Goal: Task Accomplishment & Management: Complete application form

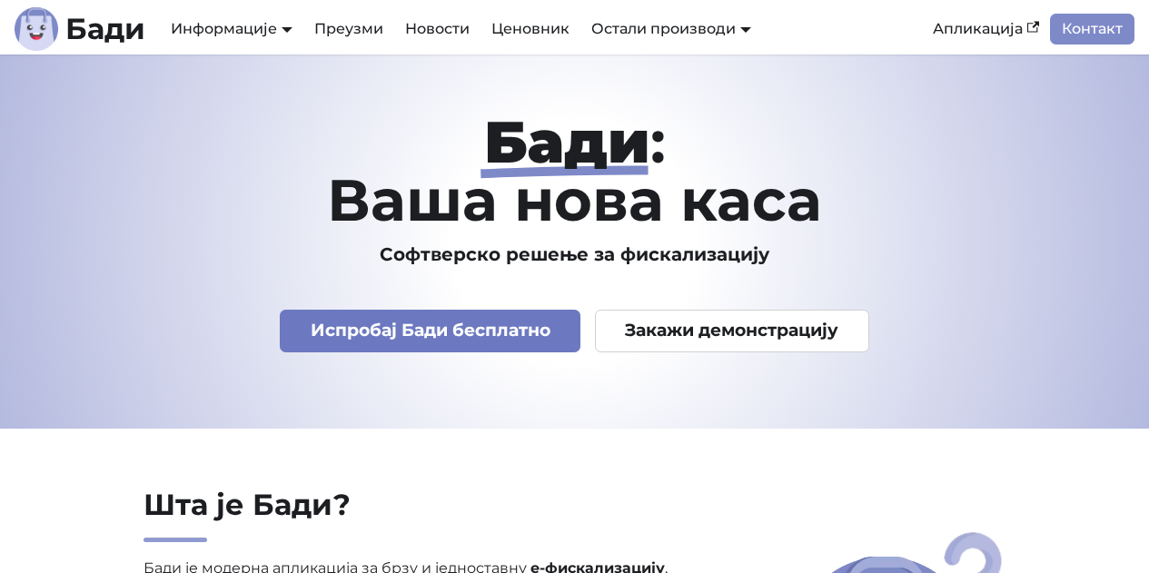
click at [443, 341] on link "Испробај Бади бесплатно" at bounding box center [430, 331] width 301 height 43
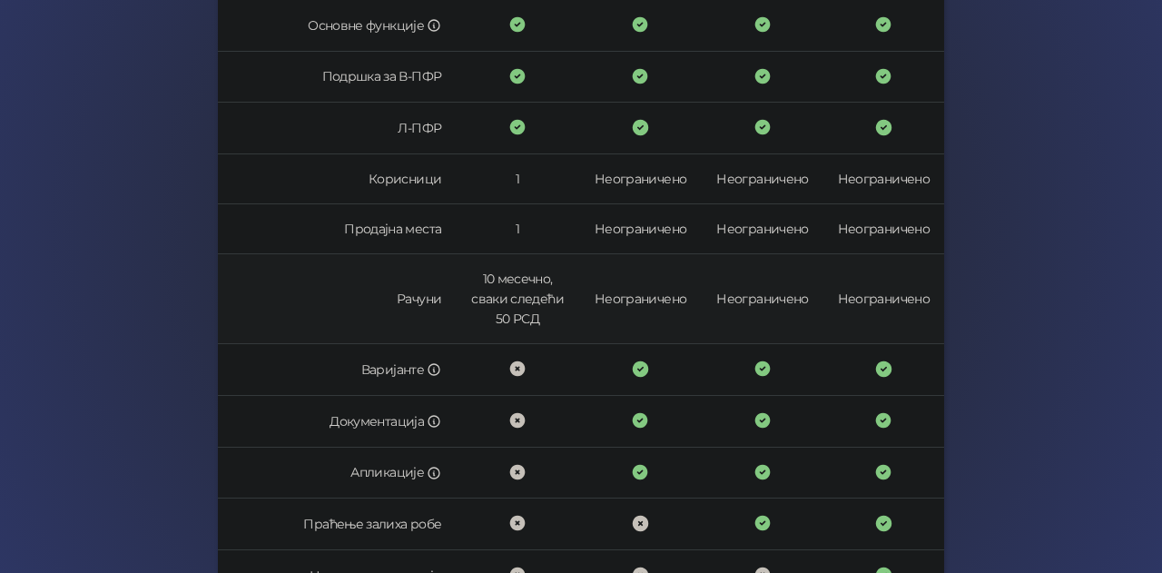
scroll to position [610, 0]
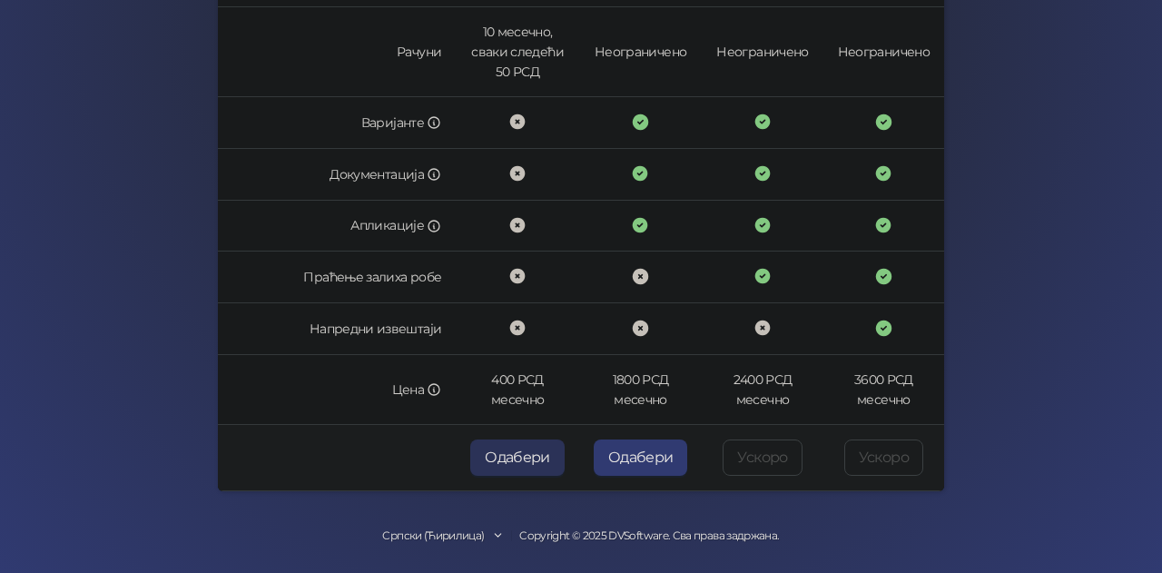
click at [521, 462] on button "Одабери" at bounding box center [517, 458] width 94 height 36
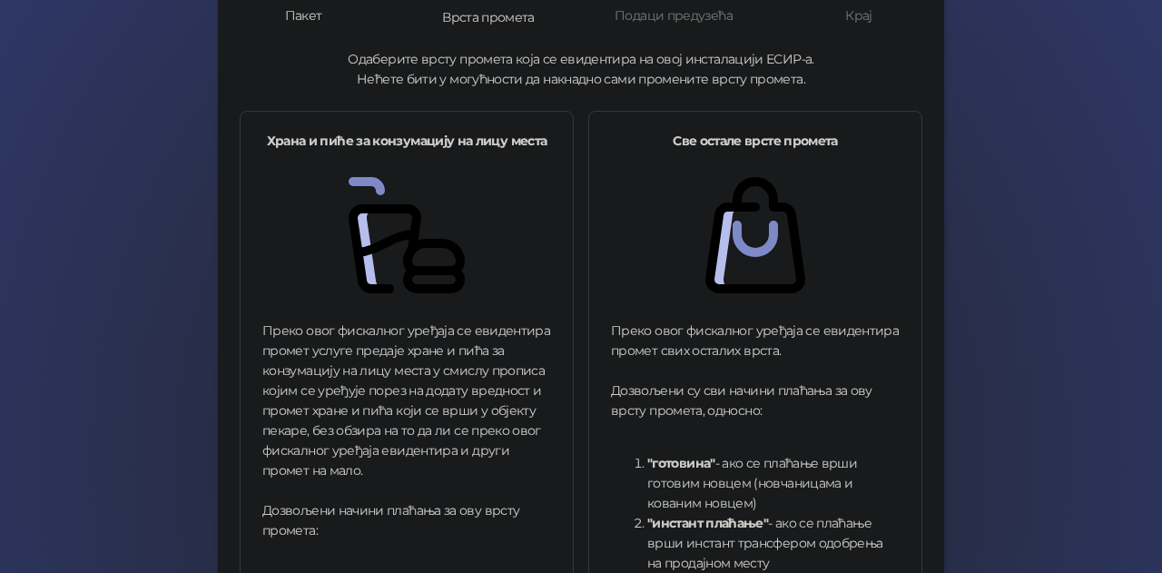
scroll to position [746, 0]
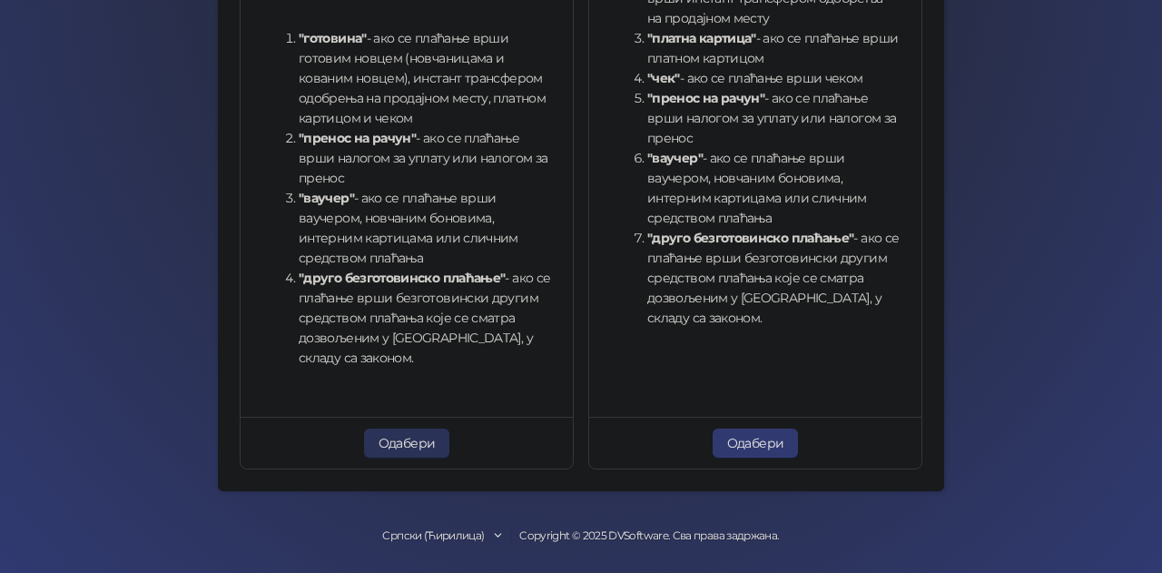
click at [394, 453] on button "Одабери" at bounding box center [407, 443] width 86 height 29
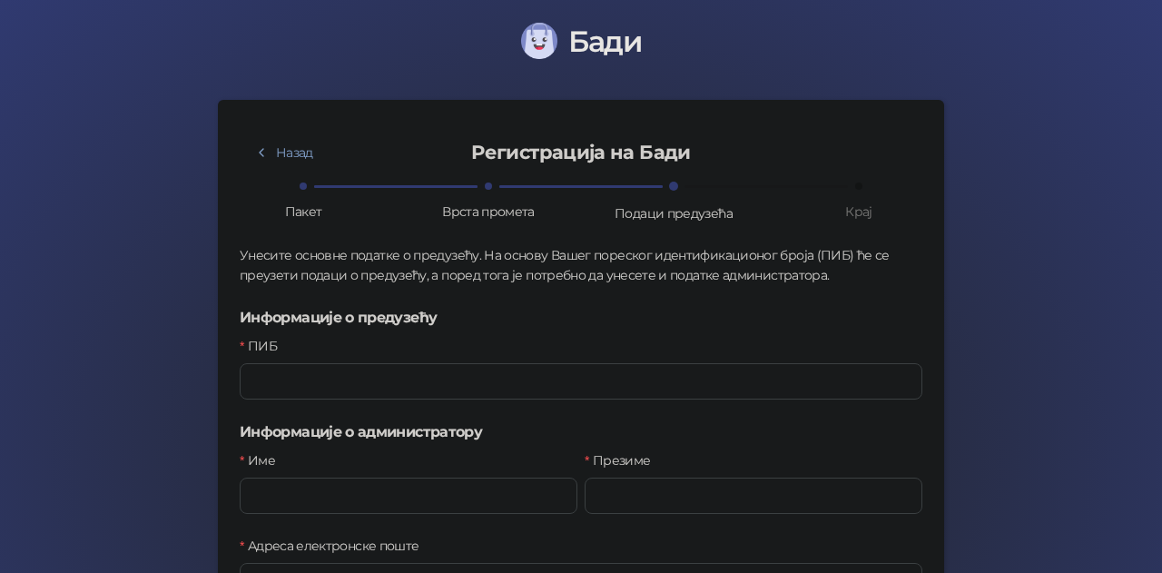
scroll to position [1, 0]
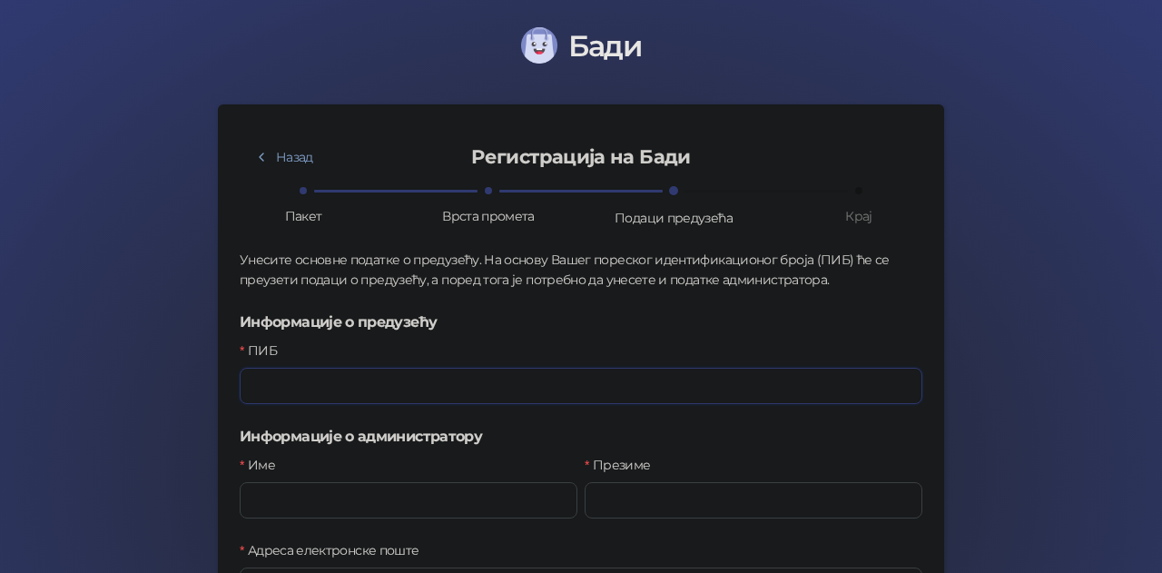
click at [377, 383] on input "ПИБ" at bounding box center [581, 386] width 683 height 36
click at [414, 387] on input "*****" at bounding box center [581, 386] width 683 height 36
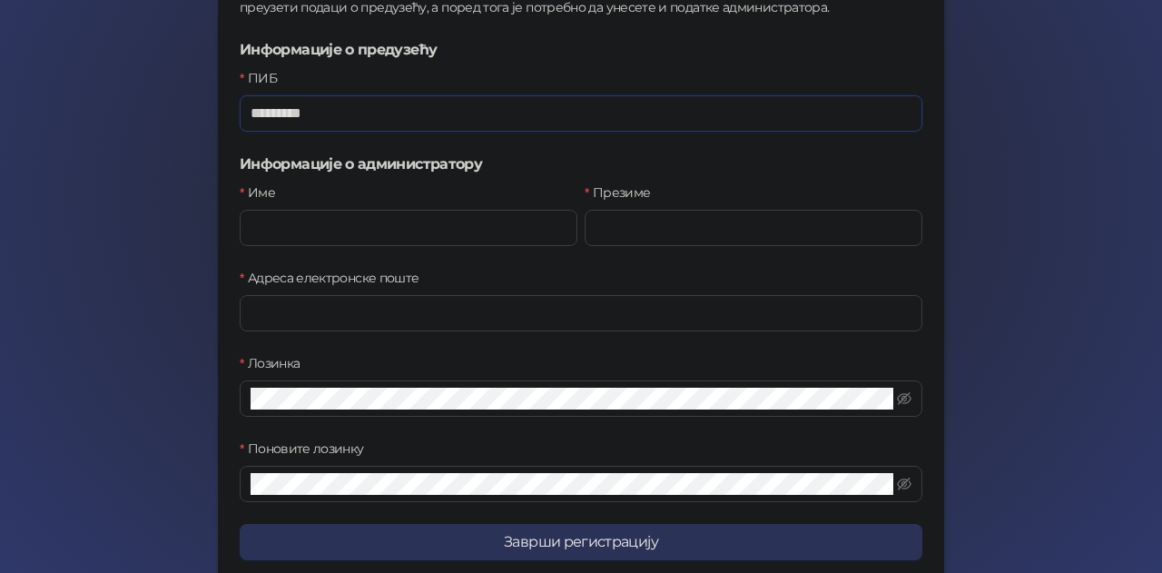
type input "*********"
click at [618, 552] on button "Заврши регистрацију" at bounding box center [581, 542] width 683 height 36
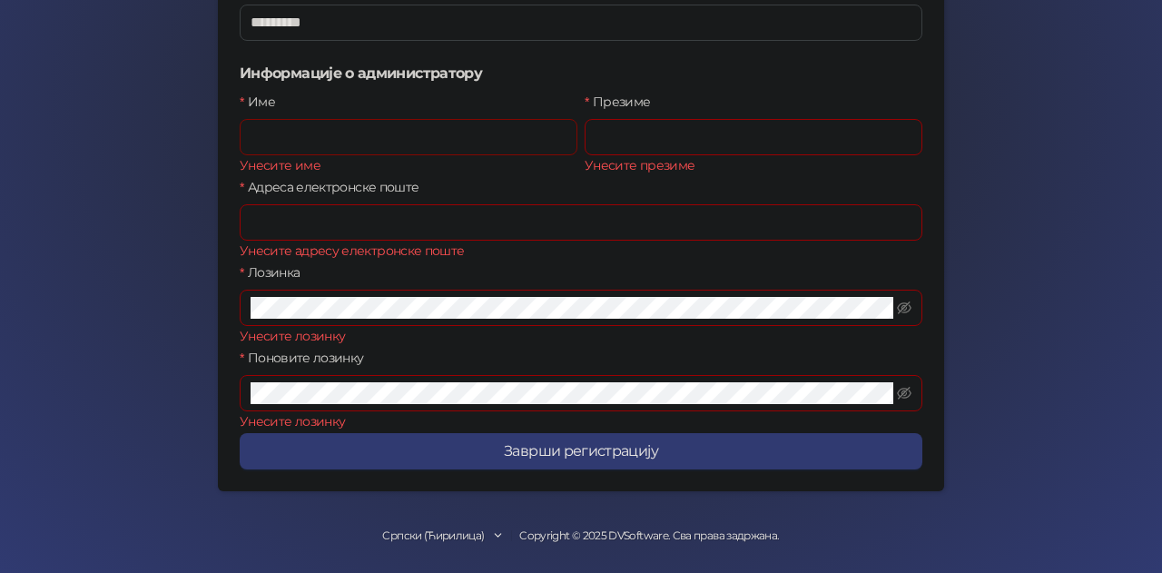
scroll to position [0, 0]
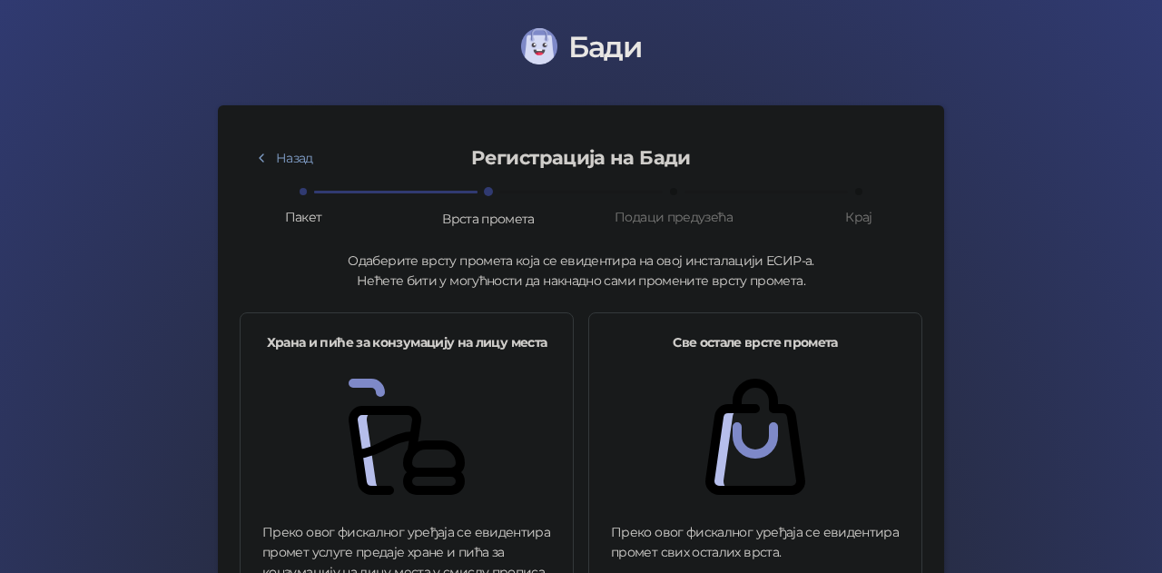
scroll to position [272, 0]
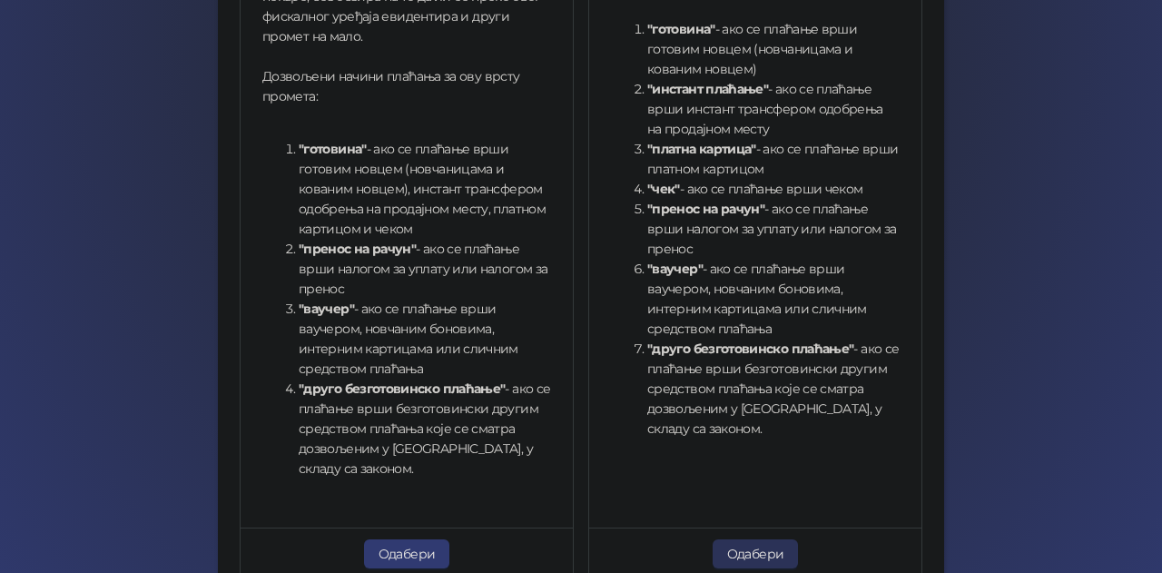
click at [749, 551] on button "Одабери" at bounding box center [756, 553] width 86 height 29
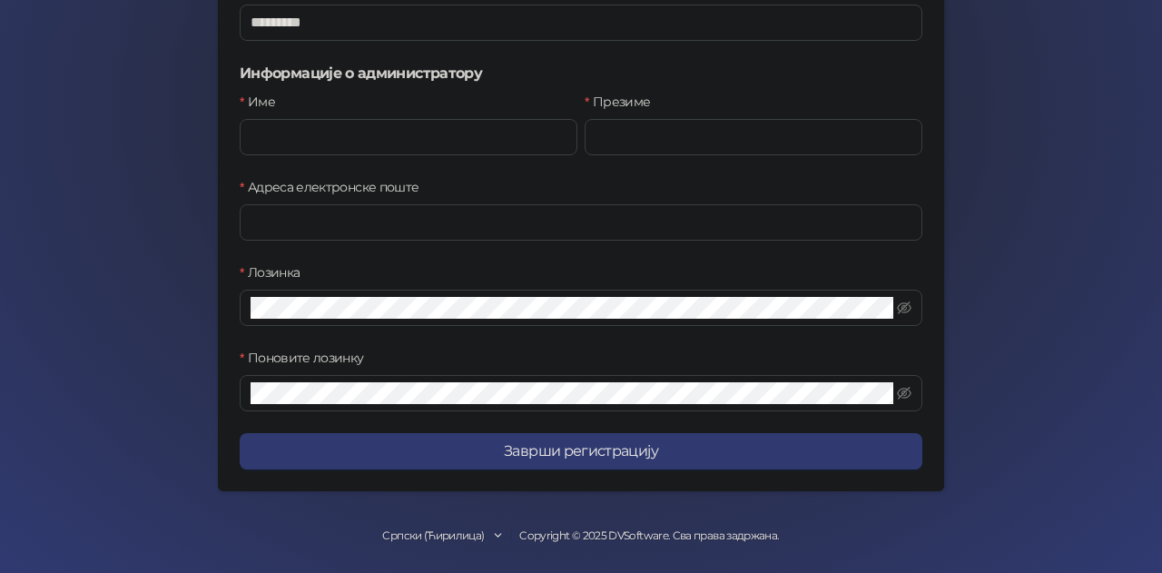
scroll to position [92, 0]
